Goal: Find specific page/section: Find specific page/section

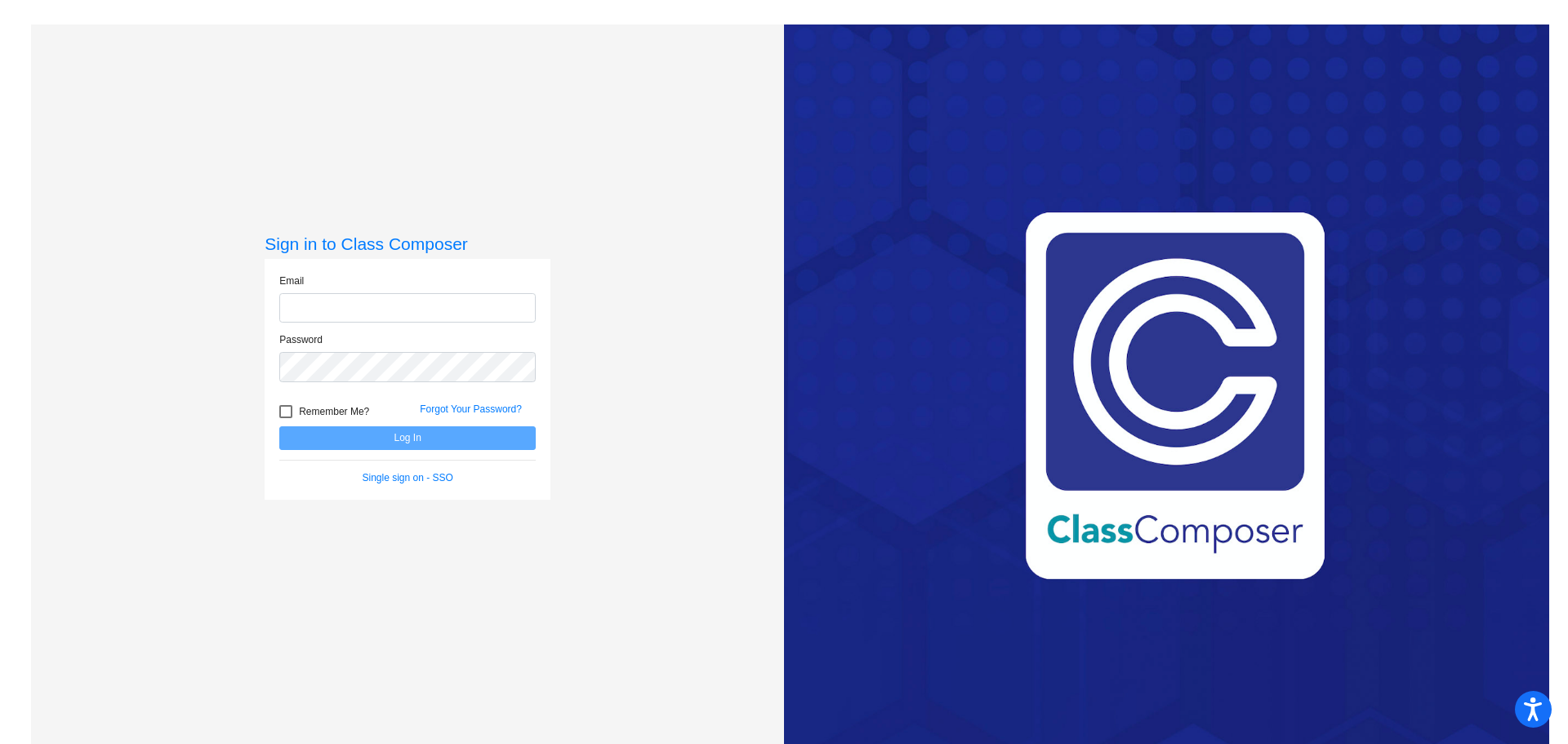
click at [403, 308] on input "email" at bounding box center [407, 308] width 257 height 30
type input "[PERSON_NAME][EMAIL_ADDRESS][PERSON_NAME][DOMAIN_NAME]"
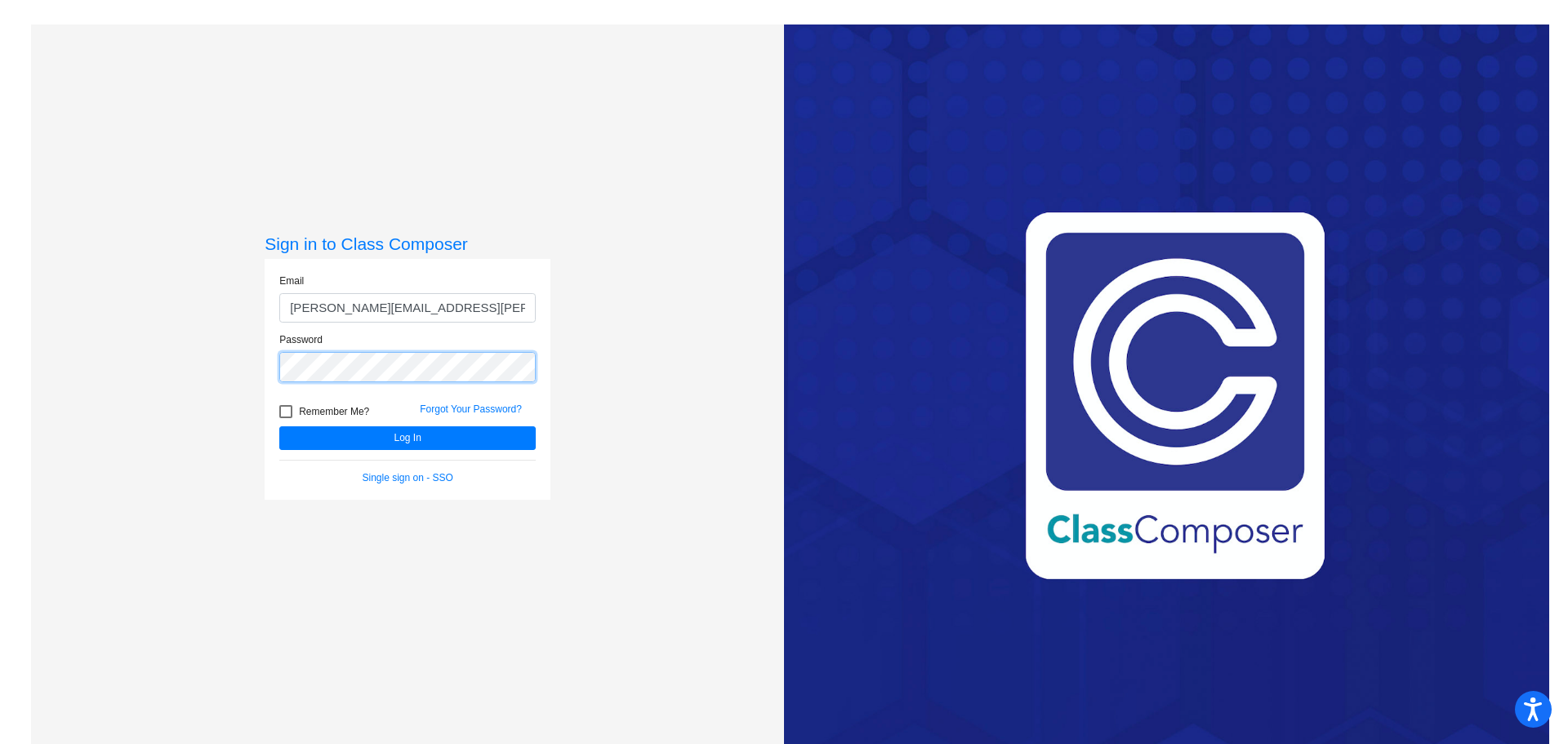
click at [279, 426] on button "Log In" at bounding box center [407, 438] width 257 height 24
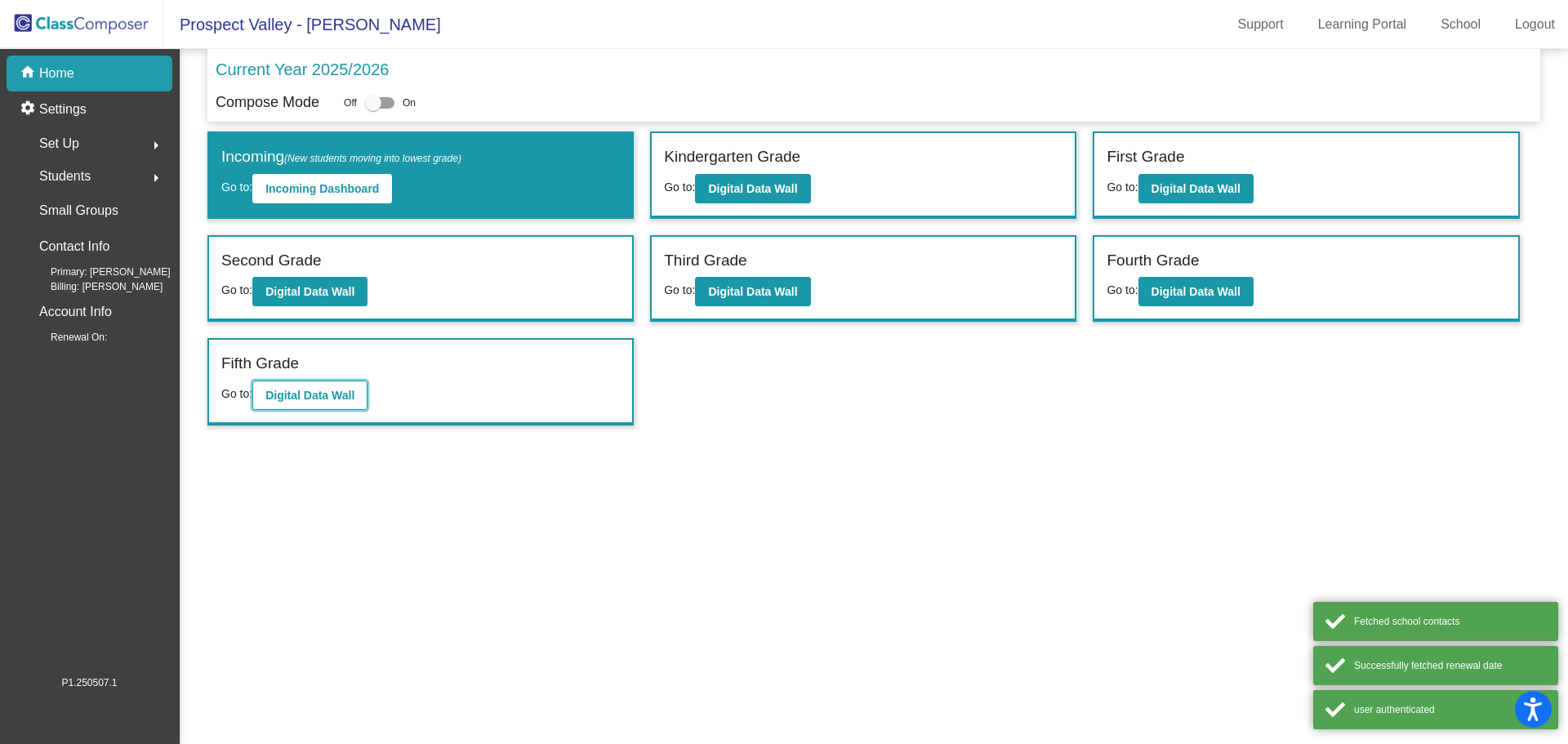
click at [300, 396] on b "Digital Data Wall" at bounding box center [310, 396] width 89 height 13
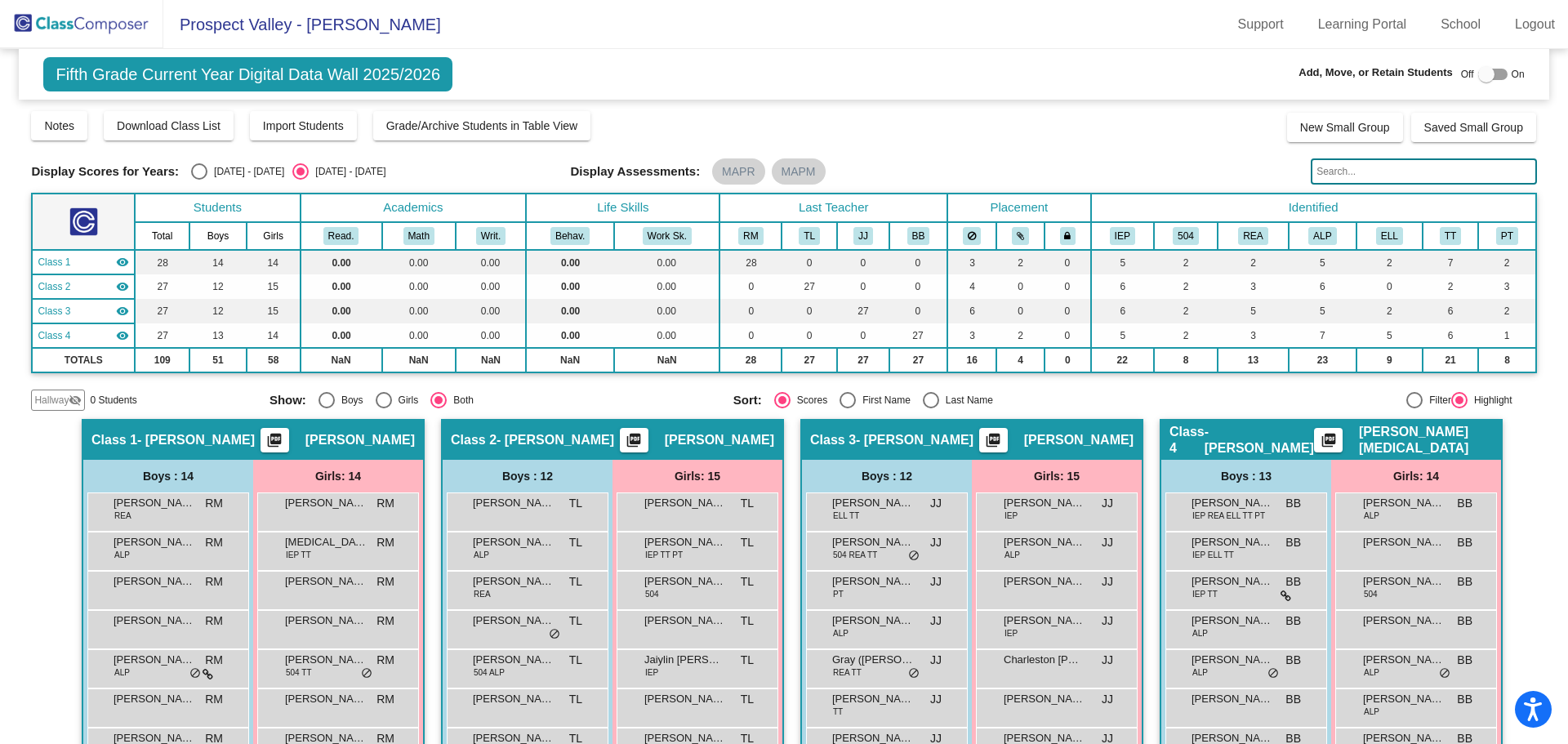
click at [1325, 174] on input "text" at bounding box center [1423, 171] width 225 height 26
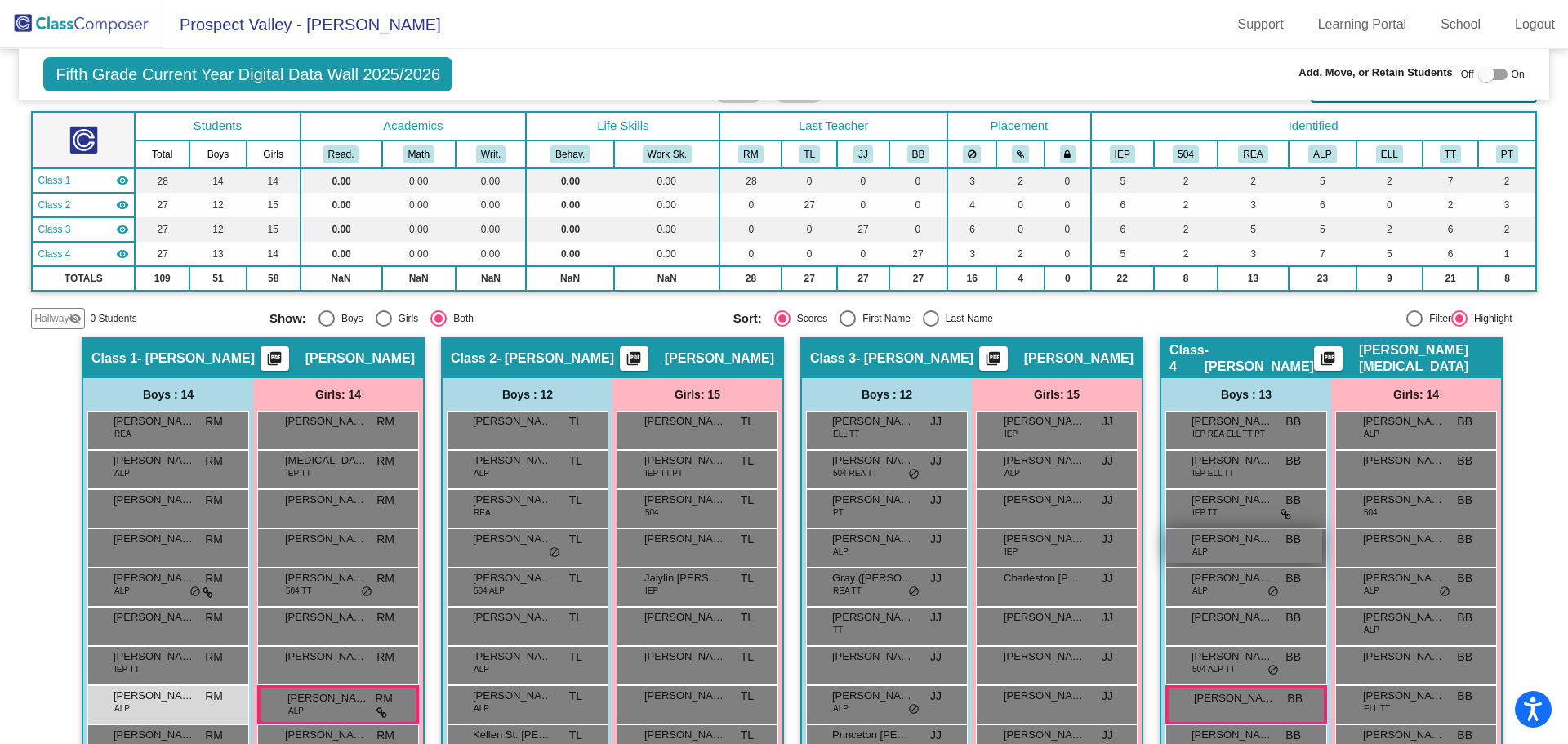
scroll to position [245, 0]
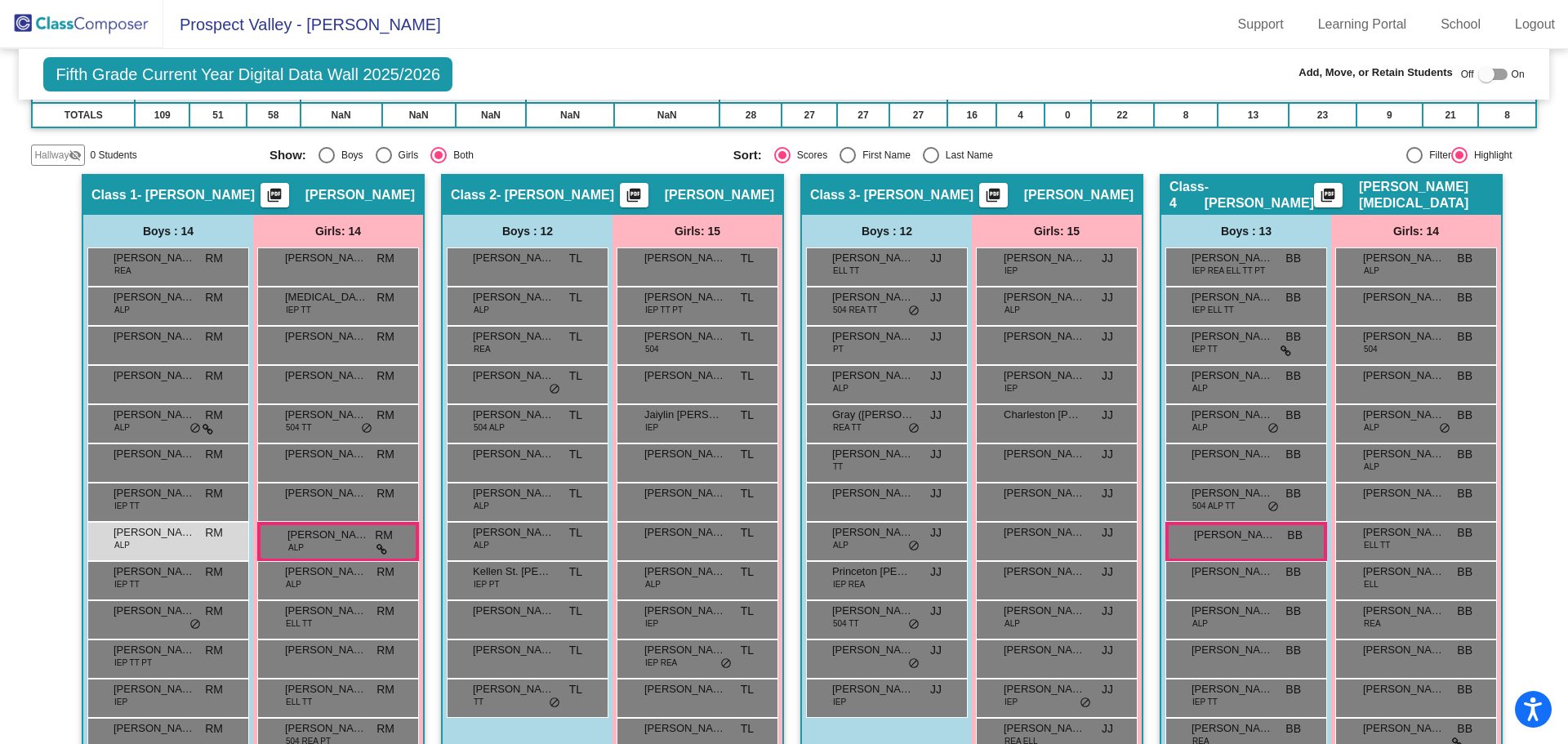
type input "Jack"
